Goal: Feedback & Contribution: Contribute content

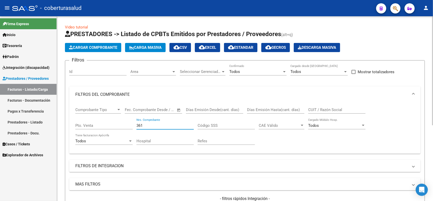
scroll to position [22, 0]
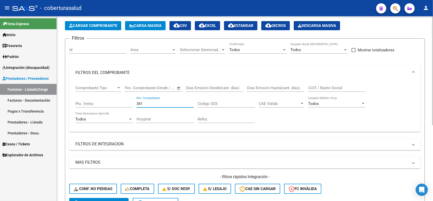
drag, startPoint x: 146, startPoint y: 103, endPoint x: 130, endPoint y: 105, distance: 16.5
click at [130, 105] on div "Comprobante Tipo Comprobante Tipo Fecha inicio – Fecha fin Fec. Comprobante Des…" at bounding box center [244, 104] width 339 height 47
type input "585"
click at [110, 198] on button "search Buscar Comprobante" at bounding box center [98, 203] width 59 height 10
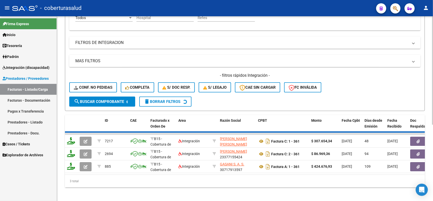
scroll to position [129, 0]
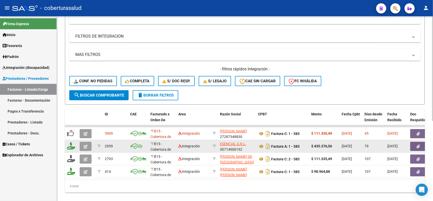
click at [88, 145] on button "button" at bounding box center [86, 146] width 12 height 9
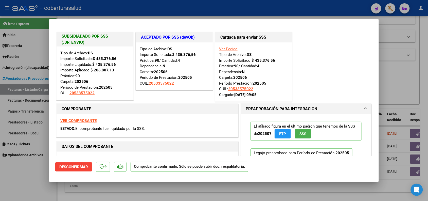
drag, startPoint x: 92, startPoint y: 181, endPoint x: 92, endPoint y: 184, distance: 3.6
click at [92, 184] on div "SUBSIDIADADO POR SSS (.DR_ENVIO) Tipo de Archivo: DS Importe Solicitado: $ 435.…" at bounding box center [214, 100] width 428 height 201
click at [92, 184] on div at bounding box center [214, 100] width 428 height 201
type input "$ 0,00"
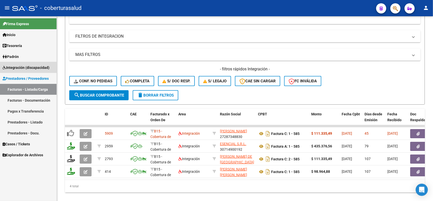
click at [30, 66] on span "Integración (discapacidad)" at bounding box center [26, 68] width 47 height 6
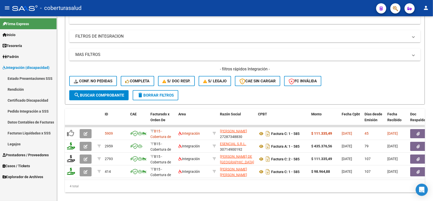
click at [27, 111] on link "Pedido Integración a SSS" at bounding box center [28, 111] width 57 height 11
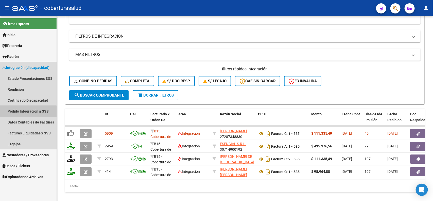
click at [27, 112] on link "Pedido Integración a SSS" at bounding box center [28, 111] width 57 height 11
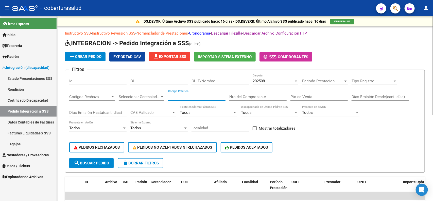
click at [192, 96] on input "Codigo Práctica" at bounding box center [196, 96] width 57 height 5
click at [247, 96] on input "Nro del Comprobante" at bounding box center [257, 96] width 57 height 5
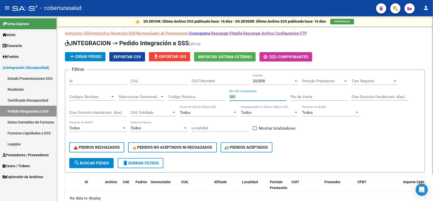
scroll to position [31, 0]
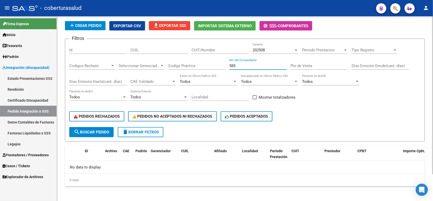
type input "585"
click at [294, 49] on div at bounding box center [296, 50] width 5 height 4
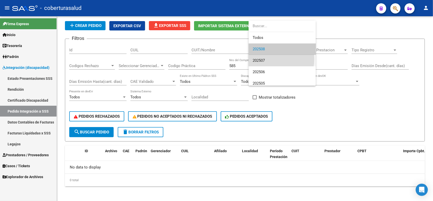
click at [269, 59] on span "202507" at bounding box center [282, 60] width 59 height 11
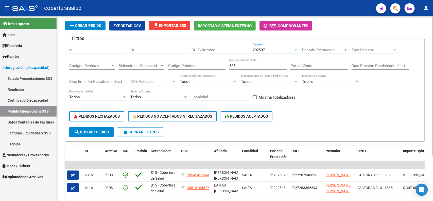
click at [269, 50] on div "202507" at bounding box center [273, 50] width 41 height 5
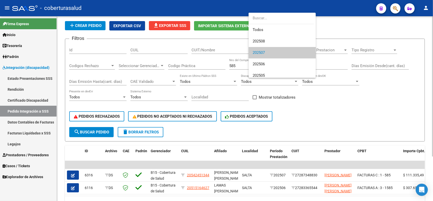
scroll to position [3, 0]
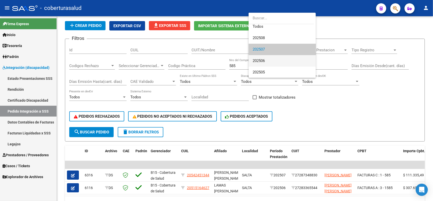
click at [268, 59] on span "202506" at bounding box center [282, 60] width 59 height 11
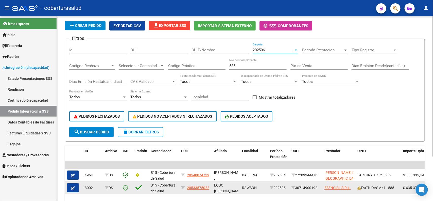
click at [79, 185] on div at bounding box center [74, 187] width 14 height 9
click at [74, 187] on icon "button" at bounding box center [73, 188] width 4 height 4
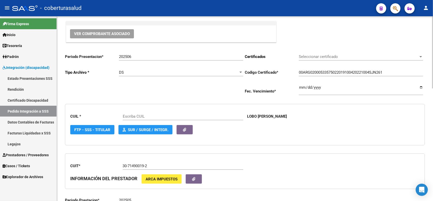
type input "20533575022"
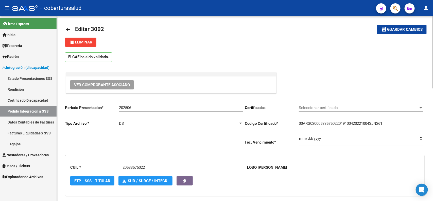
scroll to position [2, 0]
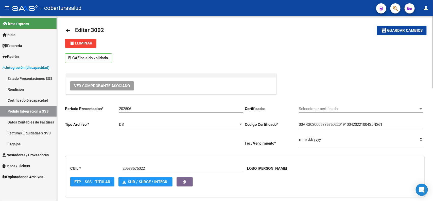
click at [67, 26] on link "arrow_back" at bounding box center [70, 30] width 10 height 12
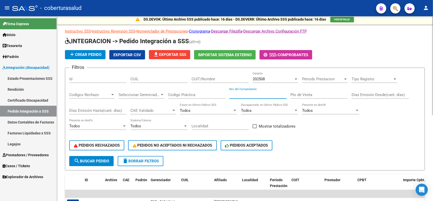
click at [256, 92] on input "Nro del Comprobante" at bounding box center [257, 94] width 57 height 5
type input "537"
click at [268, 78] on div "202508" at bounding box center [273, 79] width 41 height 5
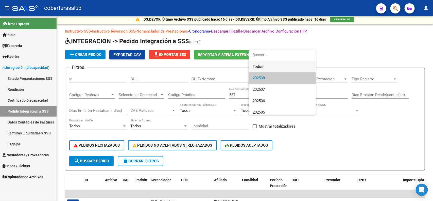
click at [267, 65] on span "Todos" at bounding box center [282, 66] width 59 height 11
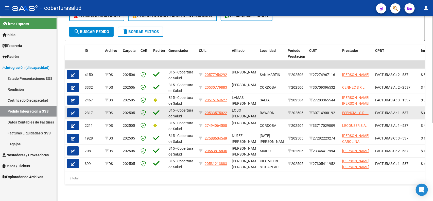
scroll to position [134, 0]
click at [75, 108] on button "button" at bounding box center [73, 112] width 12 height 9
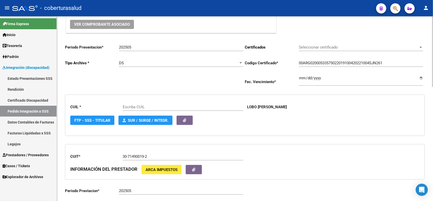
type input "20533575022"
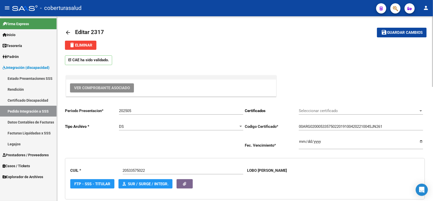
click at [103, 88] on span "Ver Comprobante Asociado" at bounding box center [102, 87] width 56 height 5
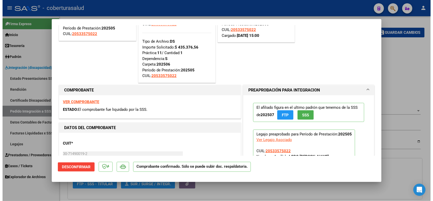
scroll to position [63, 0]
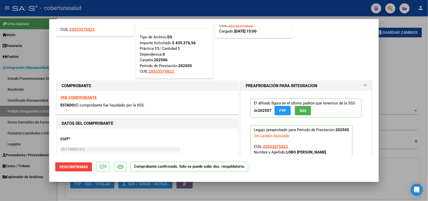
click at [80, 100] on div "VER COMPROBANTE ESTADO: El comprobante fue liquidado por la SSS." at bounding box center [148, 102] width 182 height 23
click at [79, 96] on strong "VER COMPROBANTE" at bounding box center [78, 97] width 36 height 5
click at [93, 191] on div at bounding box center [214, 100] width 428 height 201
type input "$ 0,00"
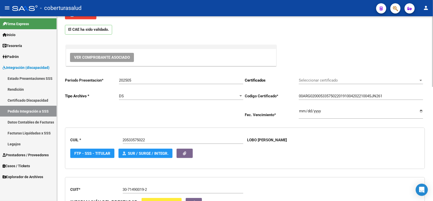
scroll to position [0, 0]
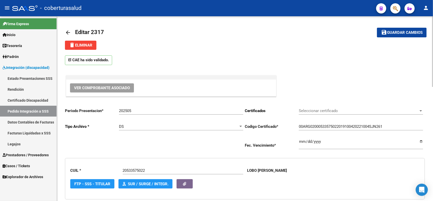
click at [65, 32] on mat-icon "arrow_back" at bounding box center [68, 32] width 6 height 6
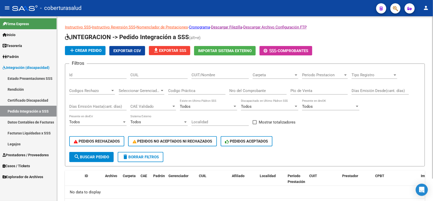
click at [265, 91] on div "Nro del Comprobante" at bounding box center [257, 88] width 57 height 11
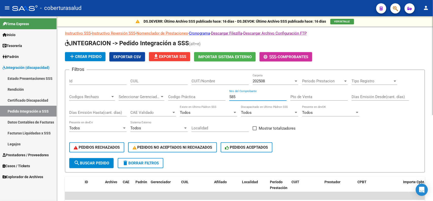
type input "585"
click at [276, 83] on div "202508 Carpeta" at bounding box center [276, 79] width 46 height 11
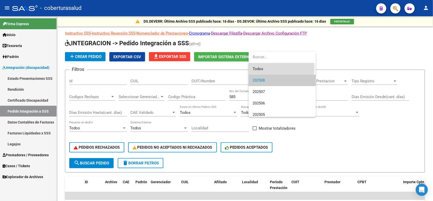
click at [270, 68] on span "Todos" at bounding box center [282, 68] width 59 height 11
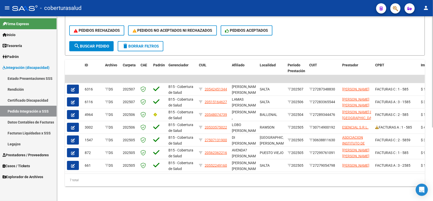
scroll to position [122, 0]
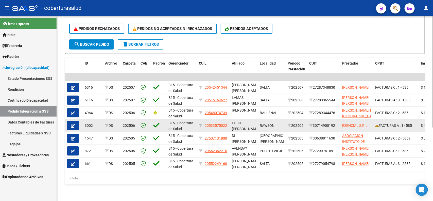
click at [72, 124] on icon "button" at bounding box center [73, 126] width 4 height 4
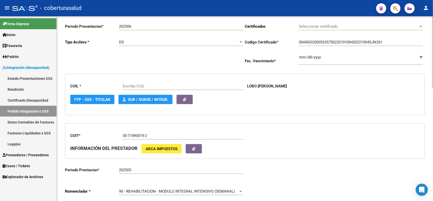
scroll to position [95, 0]
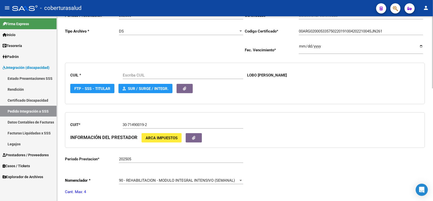
type input "20533575022"
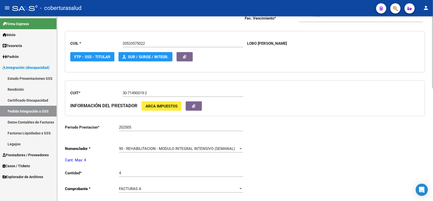
scroll to position [0, 0]
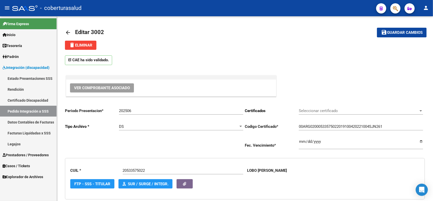
click at [23, 70] on span "Integración (discapacidad)" at bounding box center [26, 68] width 47 height 6
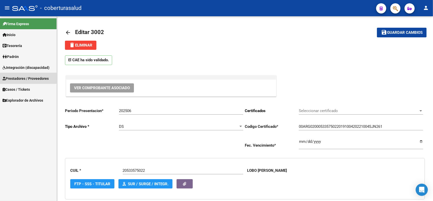
click at [25, 76] on span "Prestadores / Proveedores" at bounding box center [26, 79] width 46 height 6
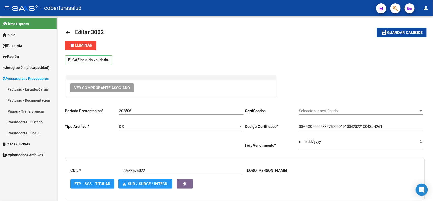
click at [25, 89] on link "Facturas - Listado/Carga" at bounding box center [28, 89] width 57 height 11
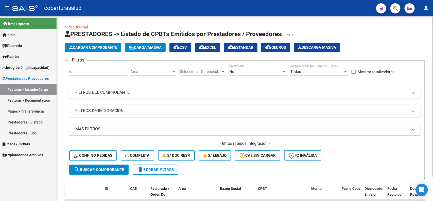
click at [218, 92] on mat-panel-title "FILTROS DEL COMPROBANTE" at bounding box center [241, 93] width 333 height 6
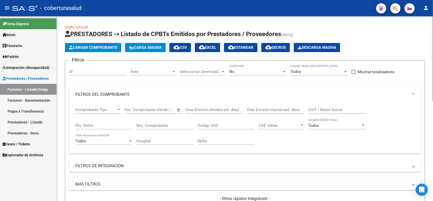
click at [176, 123] on input "Nro. Comprobante" at bounding box center [164, 125] width 57 height 5
click at [281, 74] on div "No Confirmado" at bounding box center [257, 69] width 57 height 11
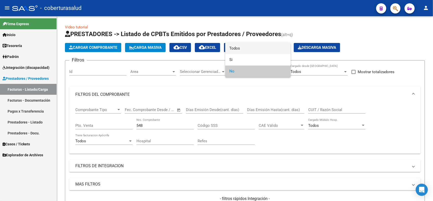
click at [231, 45] on span "Todos" at bounding box center [257, 48] width 57 height 11
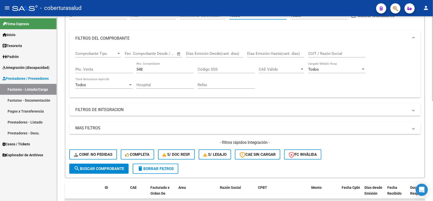
scroll to position [63, 0]
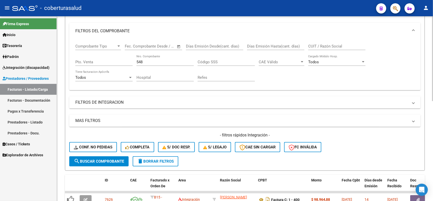
click at [109, 164] on button "search Buscar Comprobante" at bounding box center [98, 161] width 59 height 10
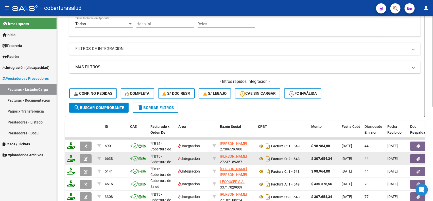
scroll to position [65, 0]
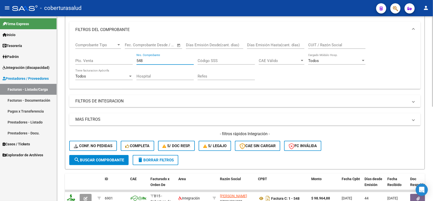
drag, startPoint x: 151, startPoint y: 61, endPoint x: 136, endPoint y: 62, distance: 15.5
click at [136, 62] on div "Comprobante Tipo Comprobante Tipo Fecha inicio – Fecha fin Fec. Comprobante Des…" at bounding box center [244, 61] width 339 height 47
type input "204"
click at [121, 158] on span "search Buscar Comprobante" at bounding box center [99, 160] width 50 height 5
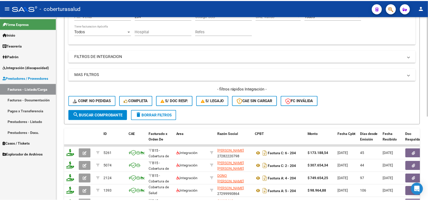
scroll to position [128, 0]
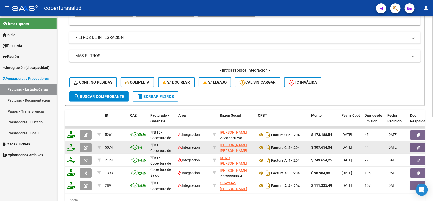
click at [83, 148] on button "button" at bounding box center [86, 147] width 12 height 9
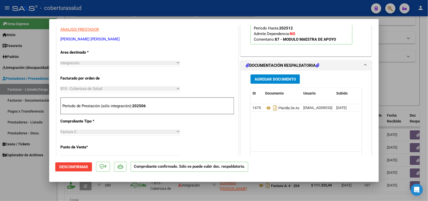
scroll to position [159, 0]
click at [266, 81] on span "Agregar Documento" at bounding box center [275, 78] width 41 height 5
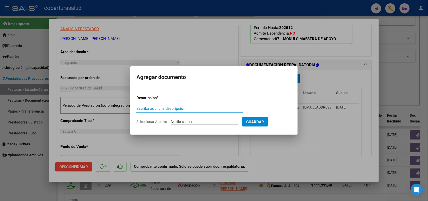
click at [182, 108] on input "Escriba aquí una descripcion" at bounding box center [189, 108] width 107 height 5
type input "informe semestral"
click at [189, 119] on input "Seleccionar Archivo" at bounding box center [204, 121] width 67 height 5
type input "C:\fakepath\[PERSON_NAME] informe.pdf"
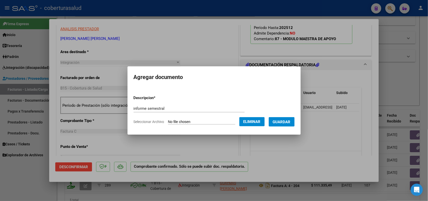
click at [288, 121] on span "Guardar" at bounding box center [282, 121] width 18 height 5
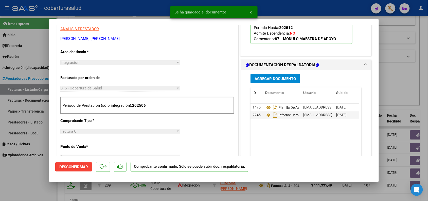
click at [323, 196] on div at bounding box center [214, 100] width 428 height 201
type input "$ 0,00"
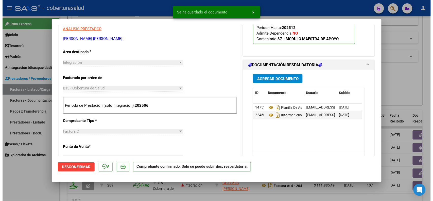
scroll to position [0, 0]
